Goal: Check status: Check status

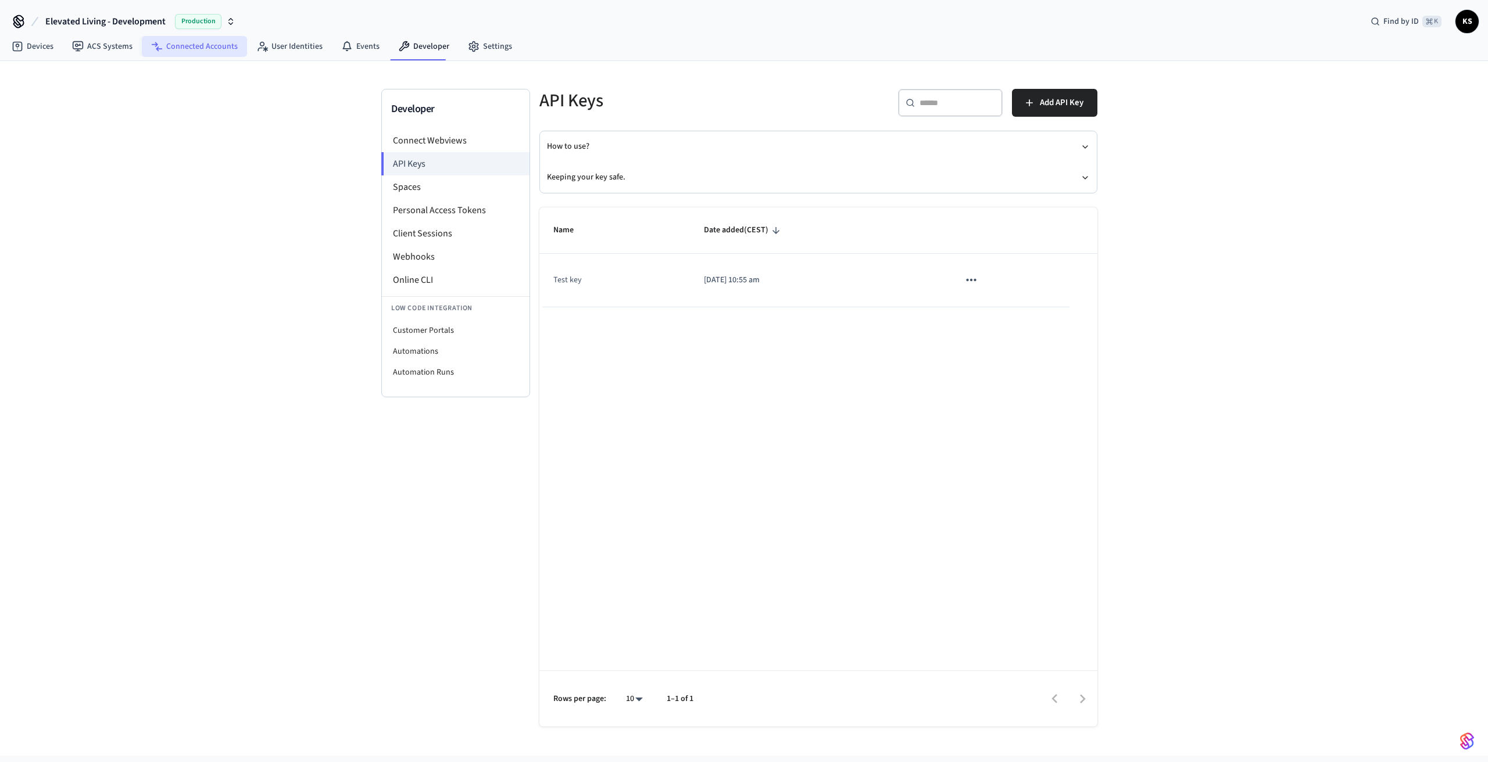
click at [193, 46] on link "Connected Accounts" at bounding box center [194, 46] width 105 height 21
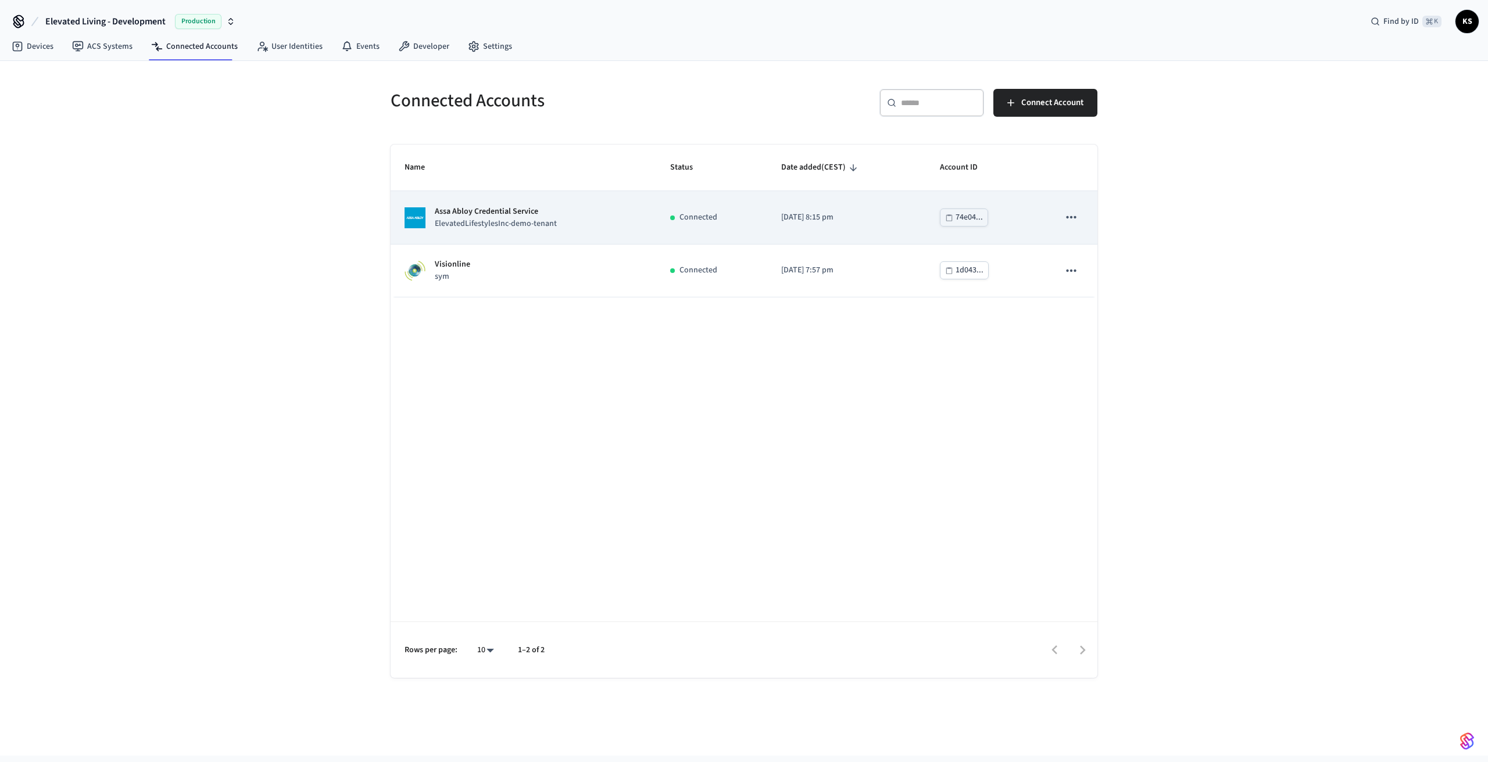
click at [583, 221] on div "Assa Abloy Credential Service ElevatedLifestylesInc-demo-tenant" at bounding box center [523, 218] width 238 height 24
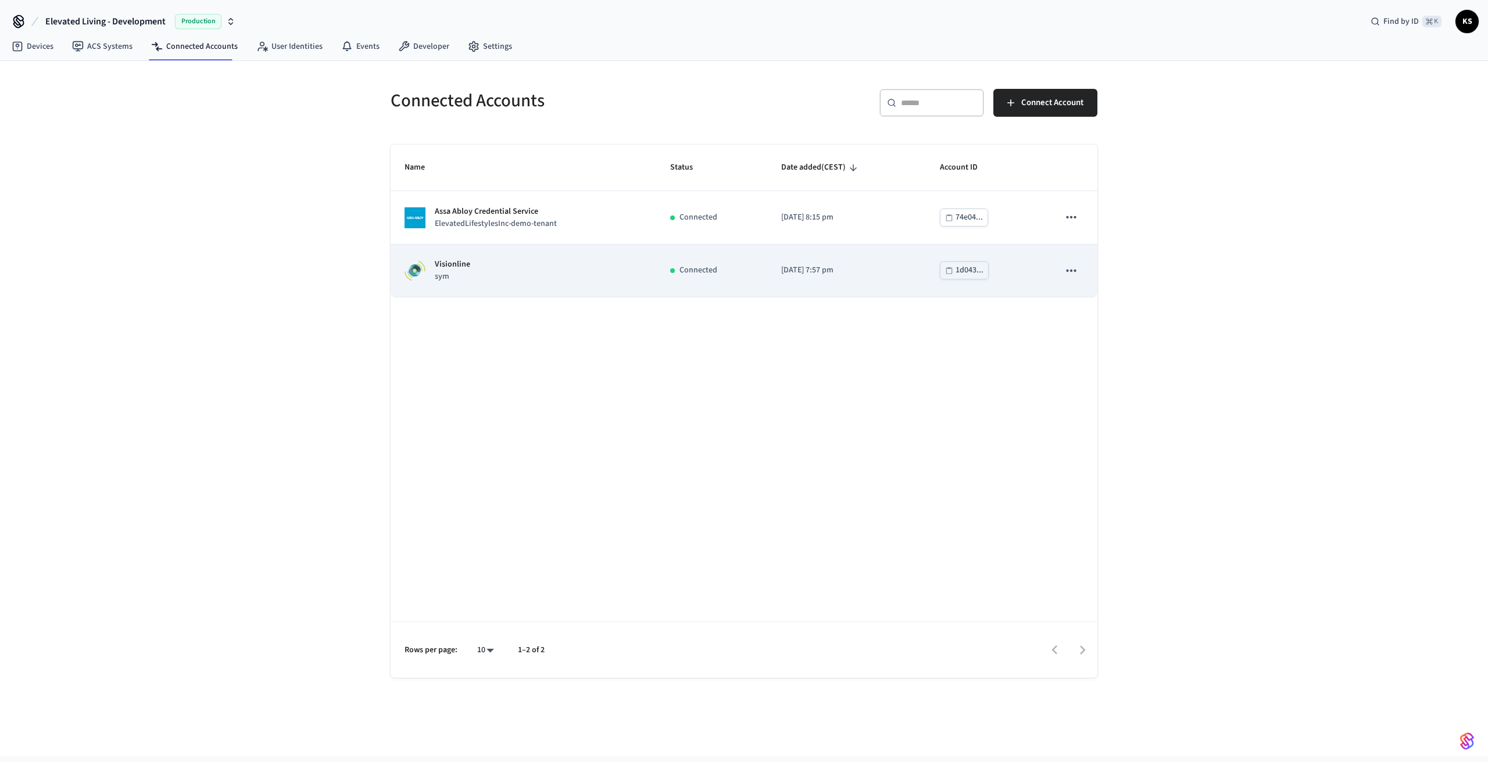
click at [636, 264] on div "Visionline sym" at bounding box center [523, 271] width 238 height 24
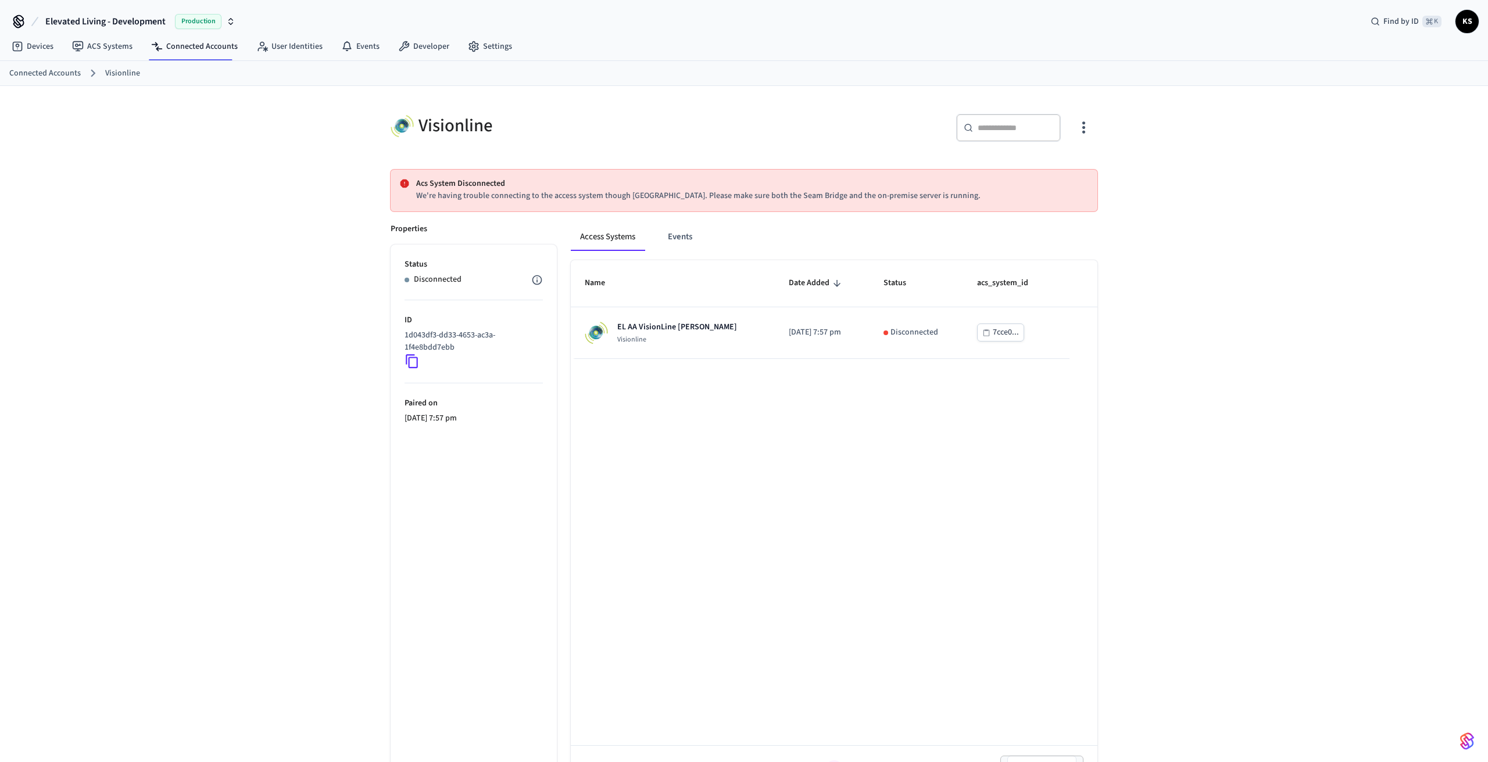
scroll to position [1, 0]
